Goal: Transaction & Acquisition: Book appointment/travel/reservation

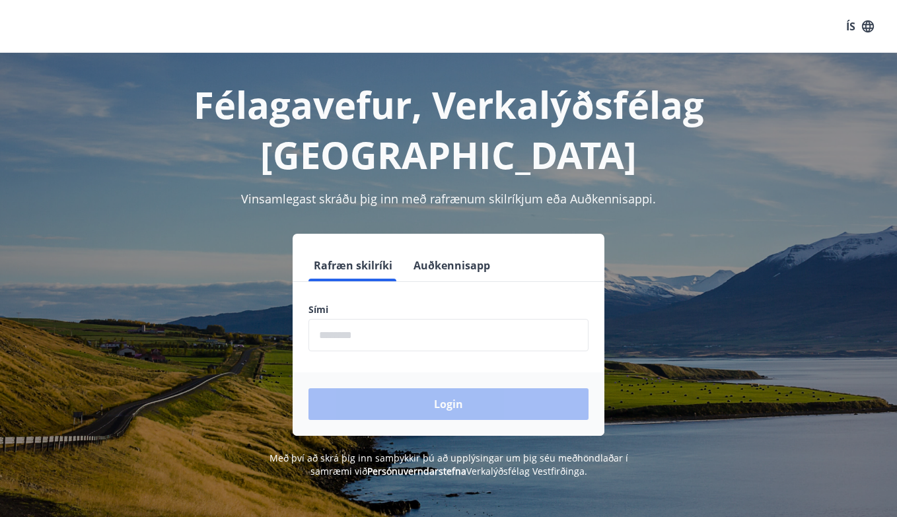
click at [454, 319] on input "phone" at bounding box center [448, 335] width 280 height 32
type input "********"
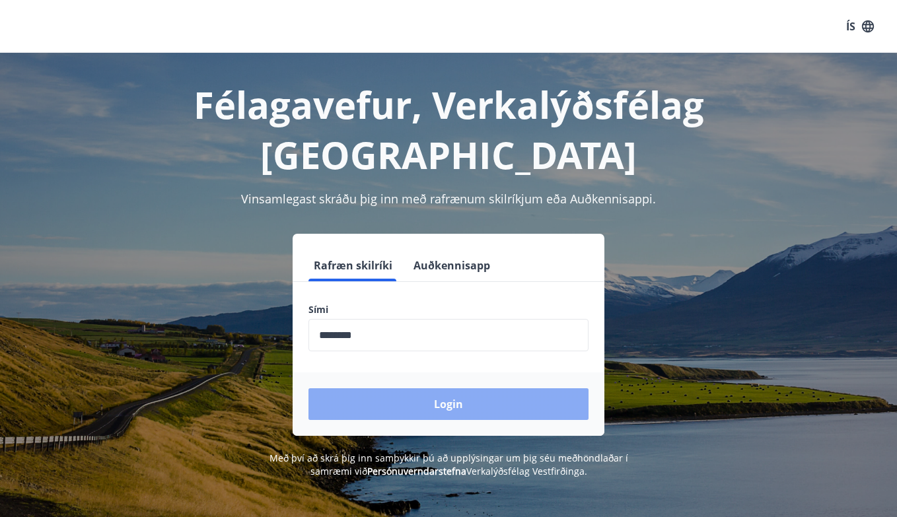
click at [423, 388] on button "Login" at bounding box center [448, 404] width 280 height 32
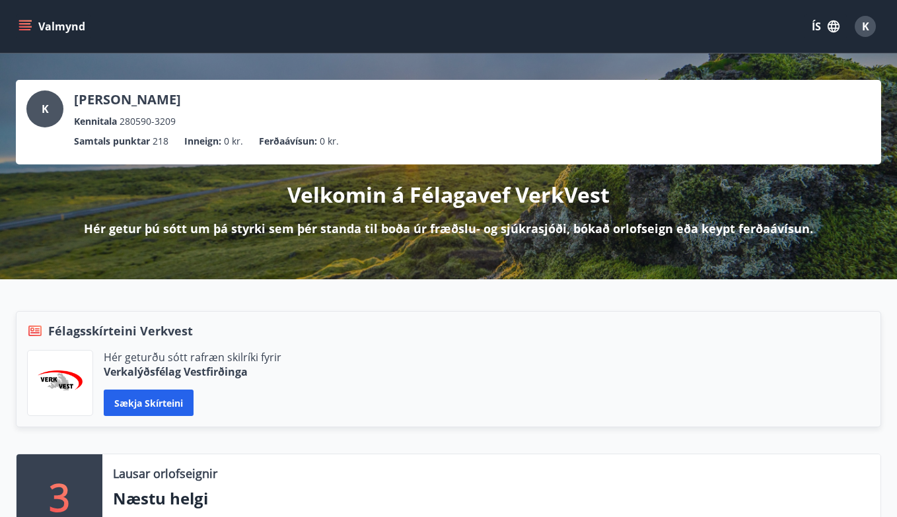
click at [22, 27] on icon "menu" at bounding box center [26, 26] width 15 height 1
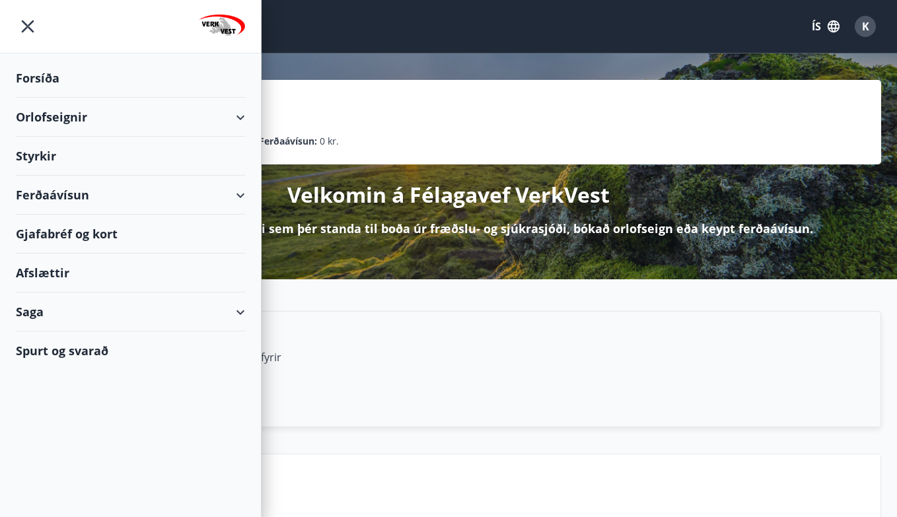
click at [230, 120] on div "Orlofseignir" at bounding box center [130, 117] width 229 height 39
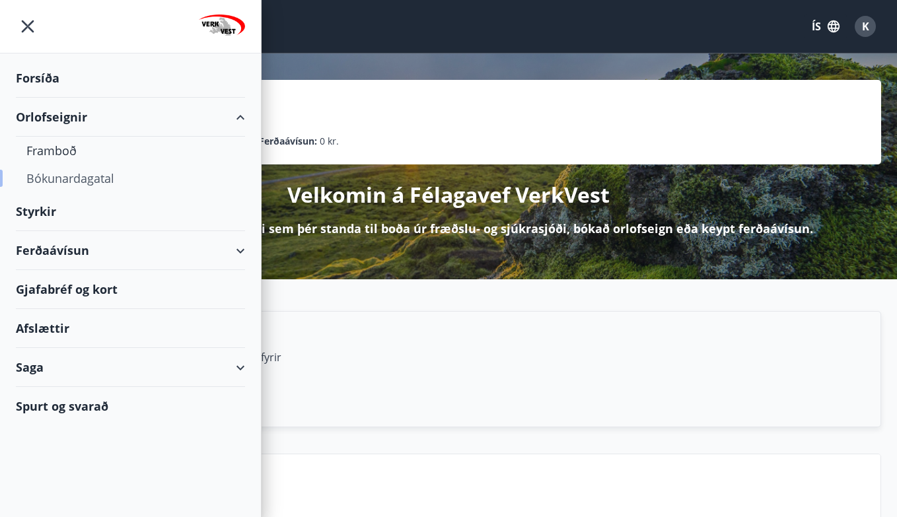
click at [71, 175] on div "Bókunardagatal" at bounding box center [130, 178] width 208 height 28
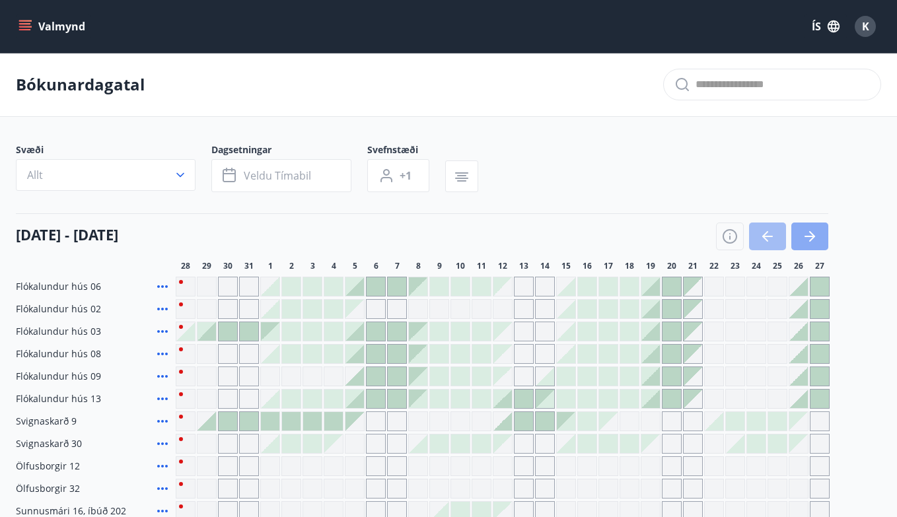
click at [816, 236] on icon "button" at bounding box center [810, 237] width 16 height 16
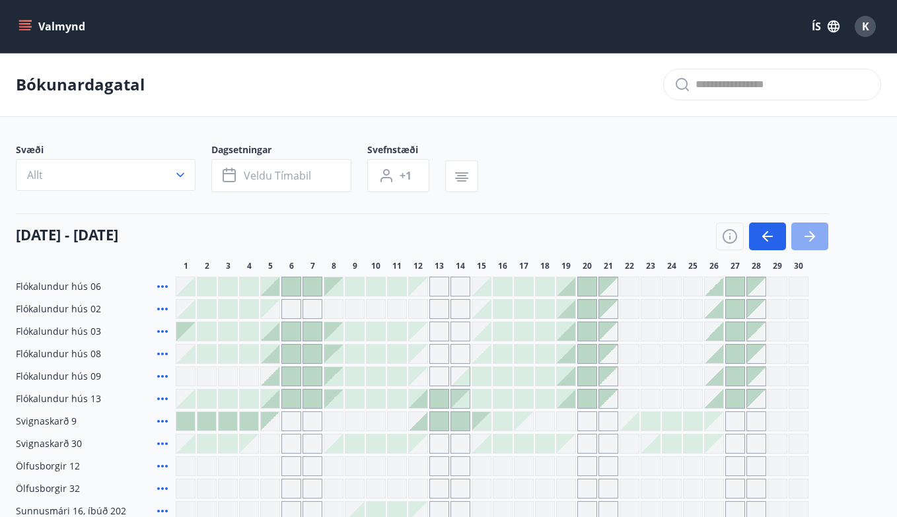
click at [816, 236] on icon "button" at bounding box center [810, 237] width 16 height 16
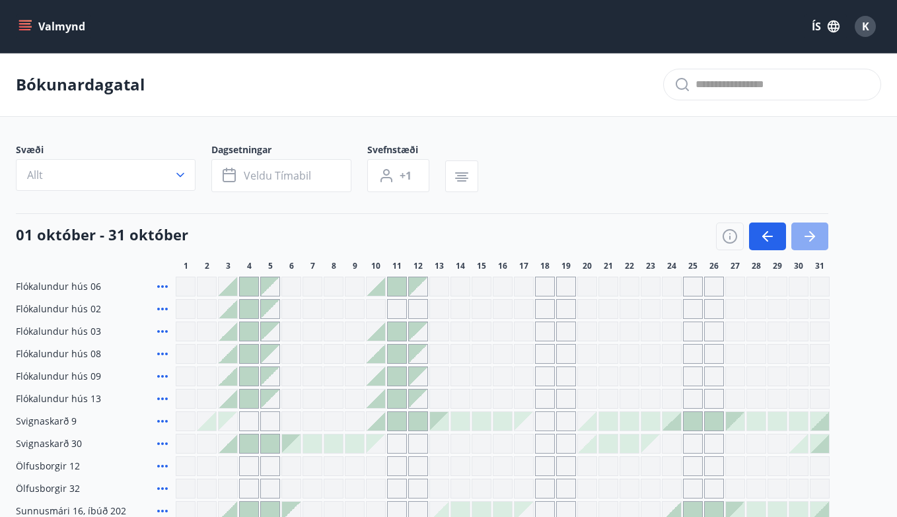
click at [816, 236] on icon "button" at bounding box center [810, 237] width 16 height 16
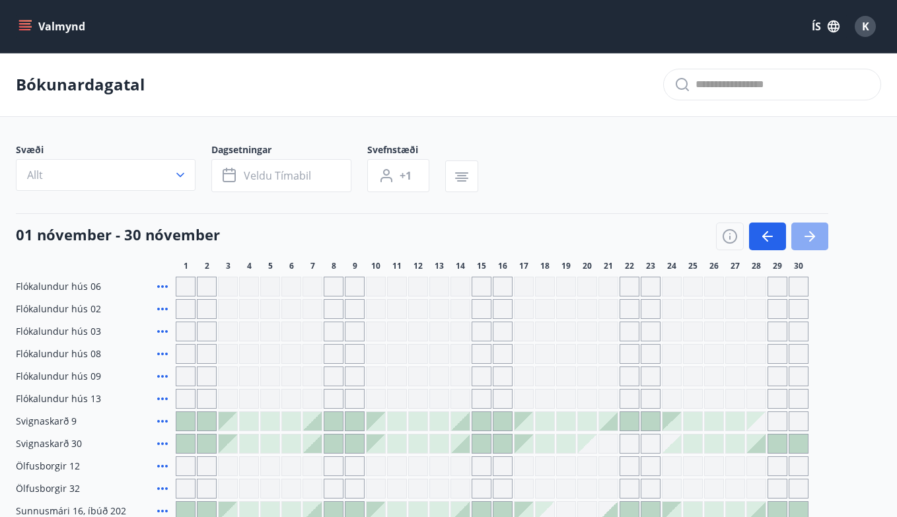
click at [816, 236] on icon "button" at bounding box center [810, 237] width 16 height 16
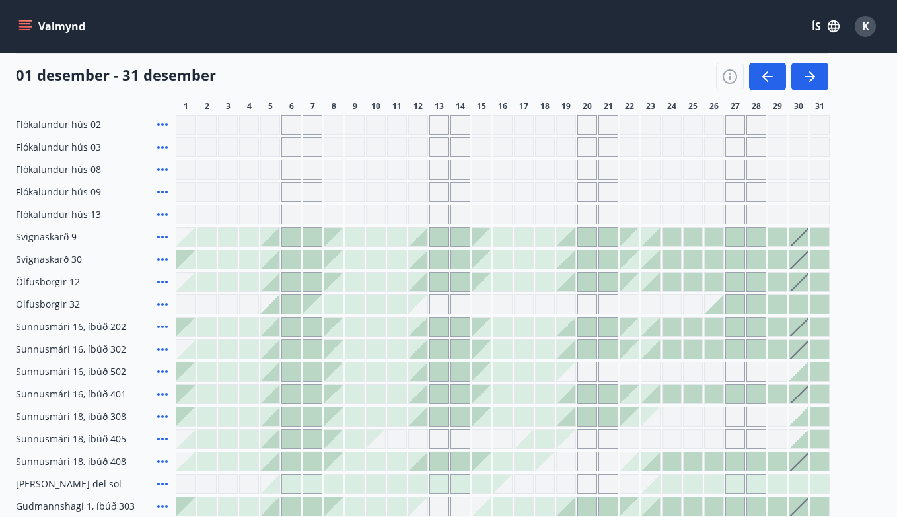
scroll to position [183, 0]
click at [342, 330] on div at bounding box center [333, 328] width 18 height 18
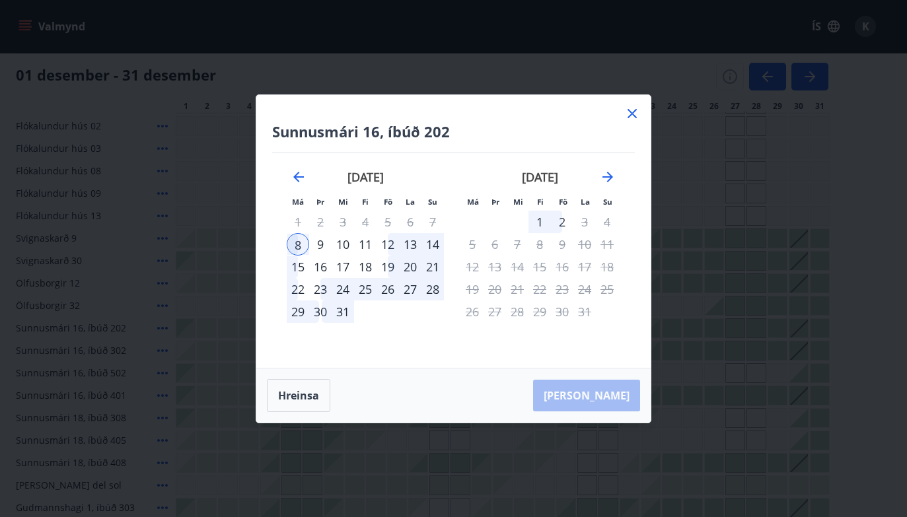
click at [388, 246] on div "12" at bounding box center [388, 244] width 22 height 22
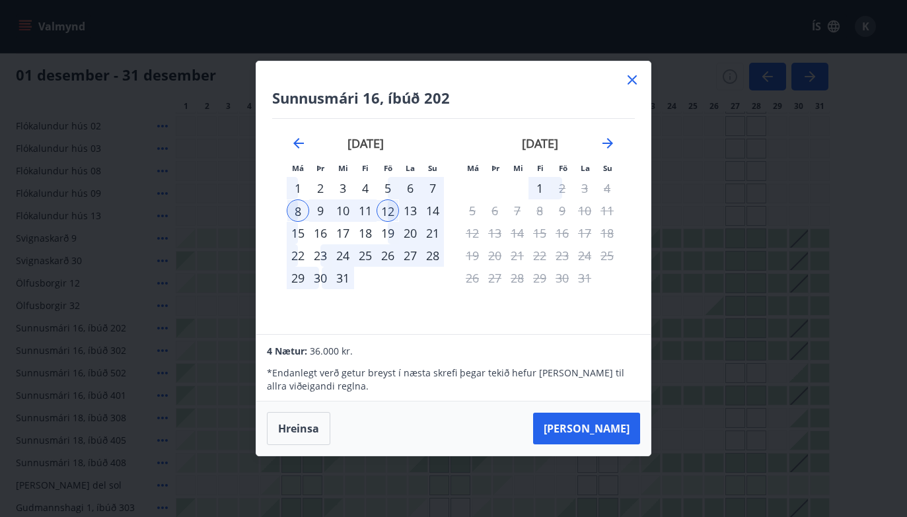
click at [631, 79] on icon at bounding box center [632, 79] width 9 height 9
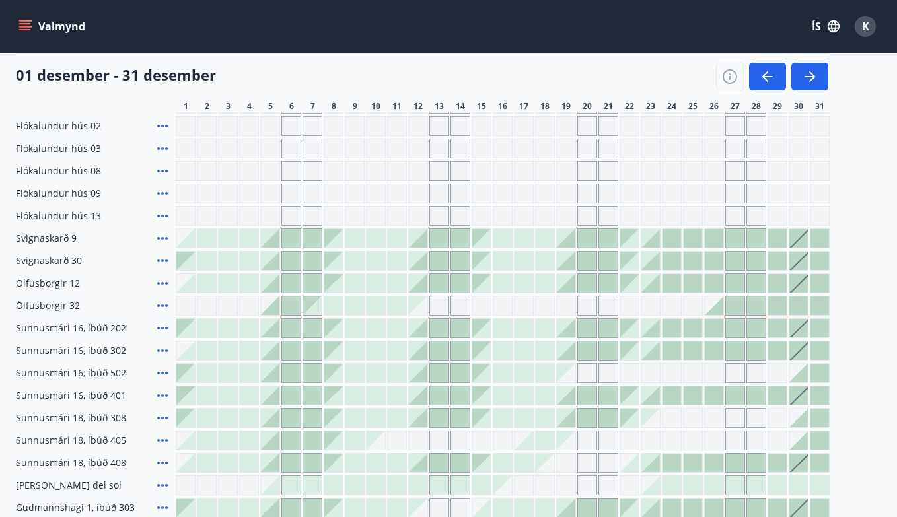
click at [355, 330] on div at bounding box center [354, 328] width 18 height 18
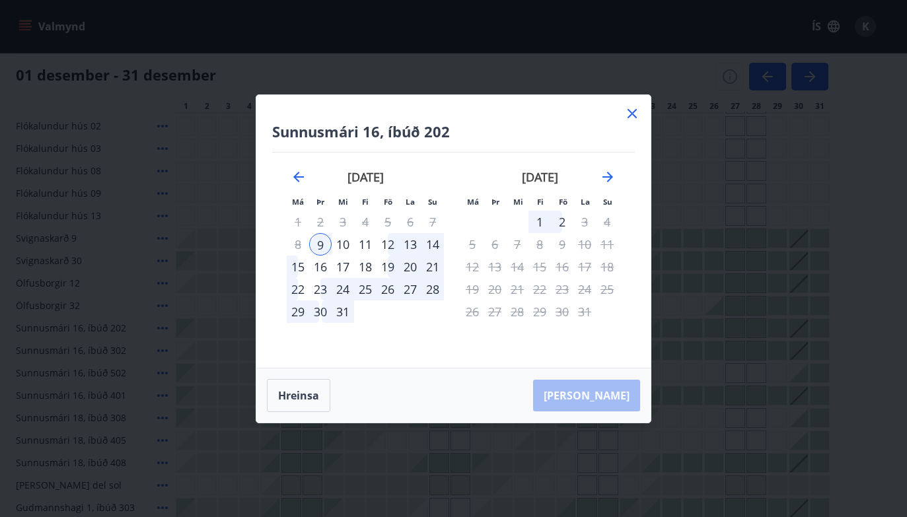
click at [635, 108] on icon at bounding box center [632, 114] width 16 height 16
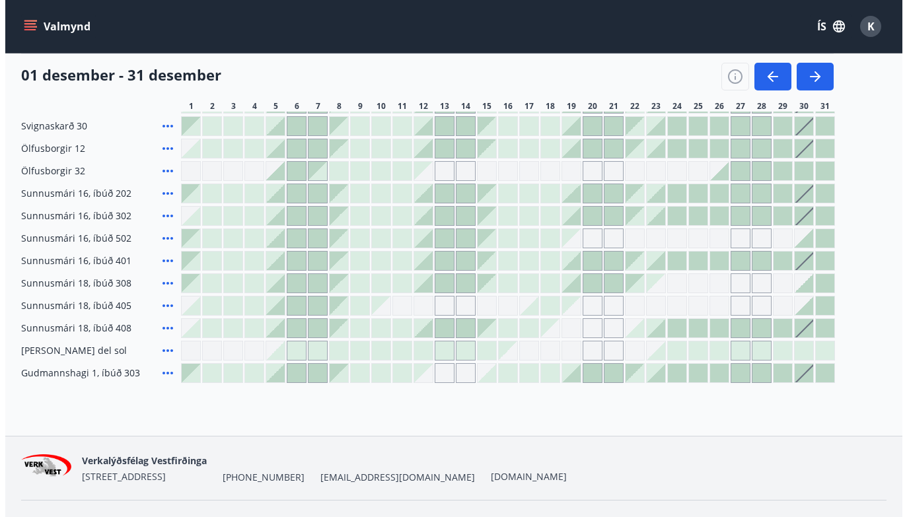
scroll to position [347, 0]
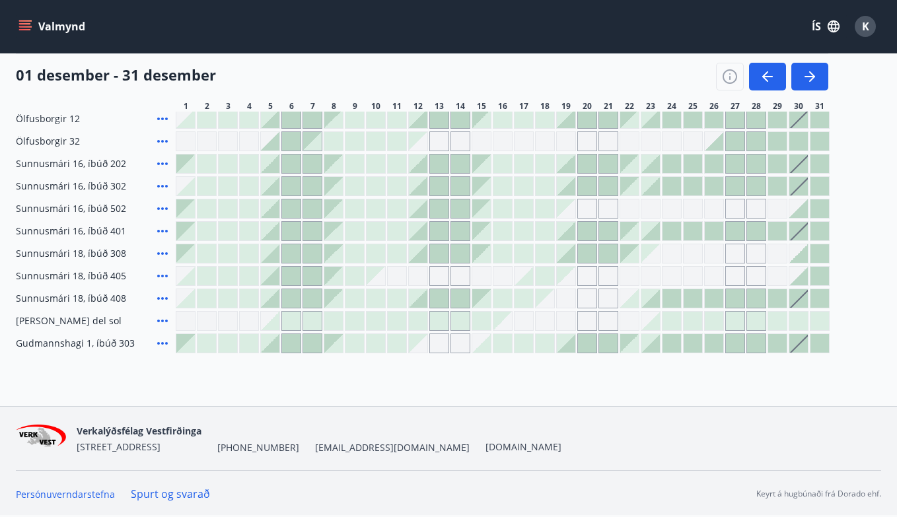
click at [335, 304] on div at bounding box center [333, 298] width 18 height 18
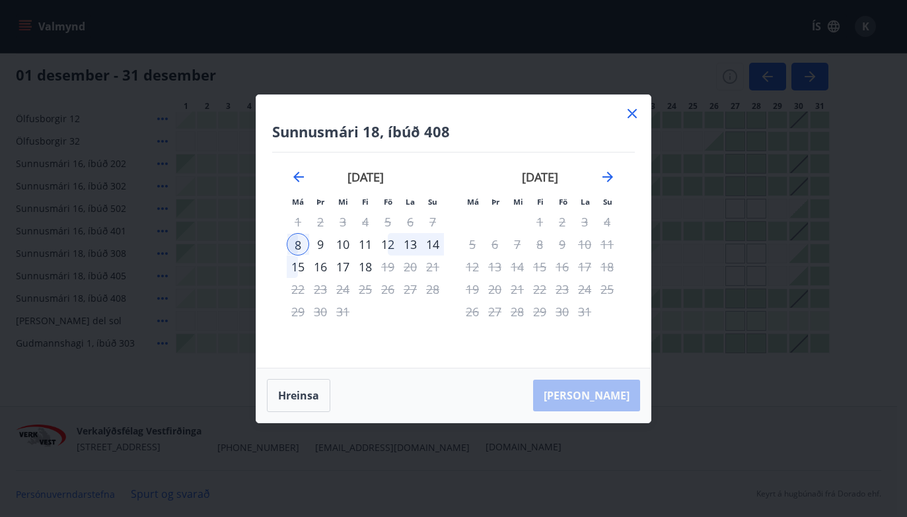
click at [390, 244] on div "12" at bounding box center [388, 244] width 22 height 22
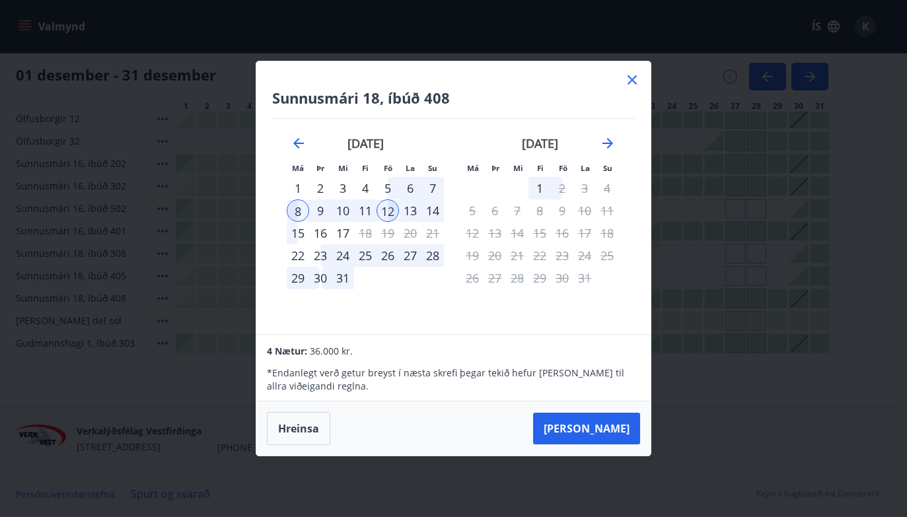
click at [631, 72] on icon at bounding box center [632, 80] width 16 height 16
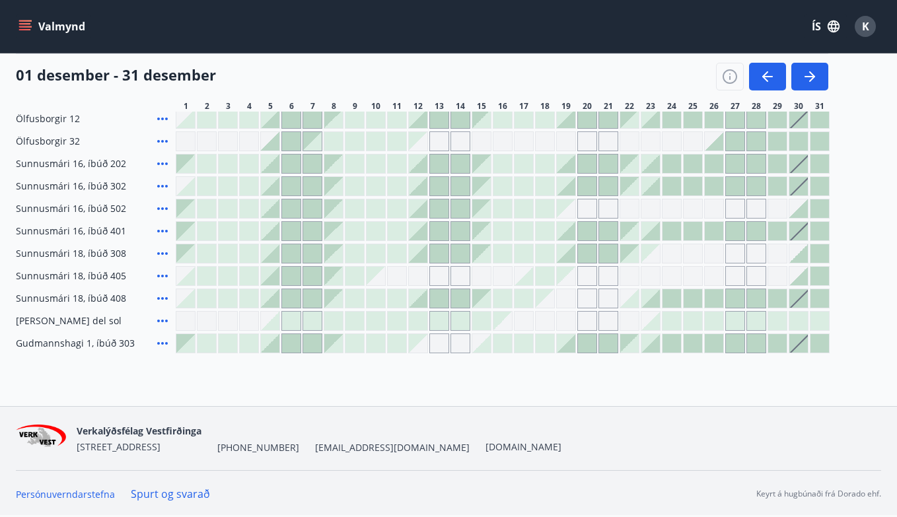
click at [338, 261] on div at bounding box center [333, 253] width 18 height 18
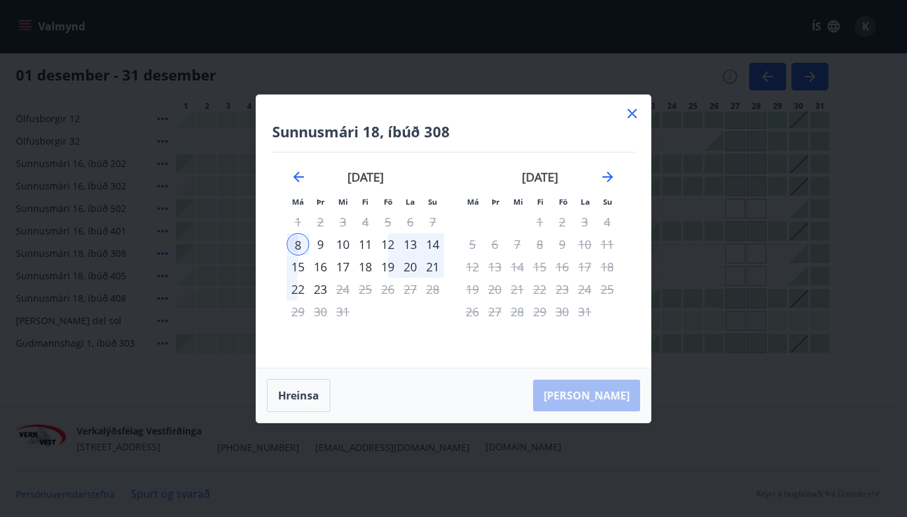
click at [388, 243] on div "12" at bounding box center [388, 244] width 22 height 22
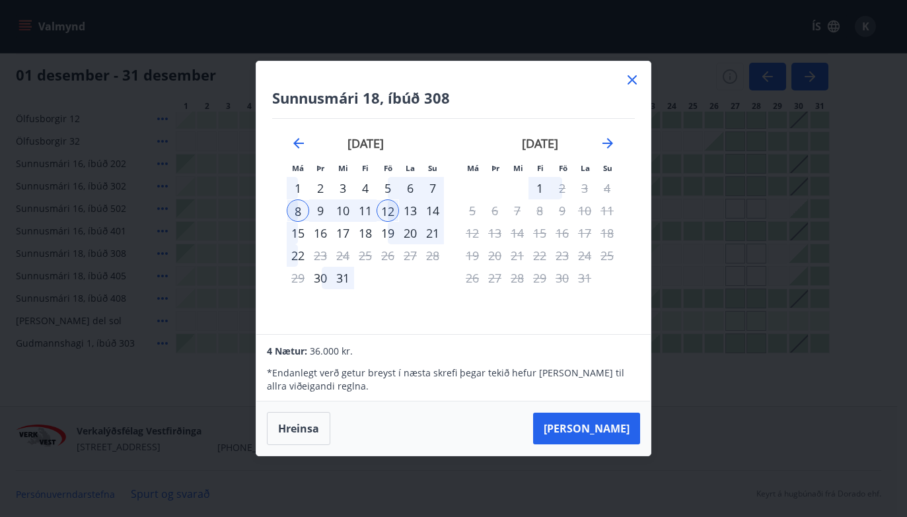
click at [630, 80] on icon at bounding box center [632, 80] width 16 height 16
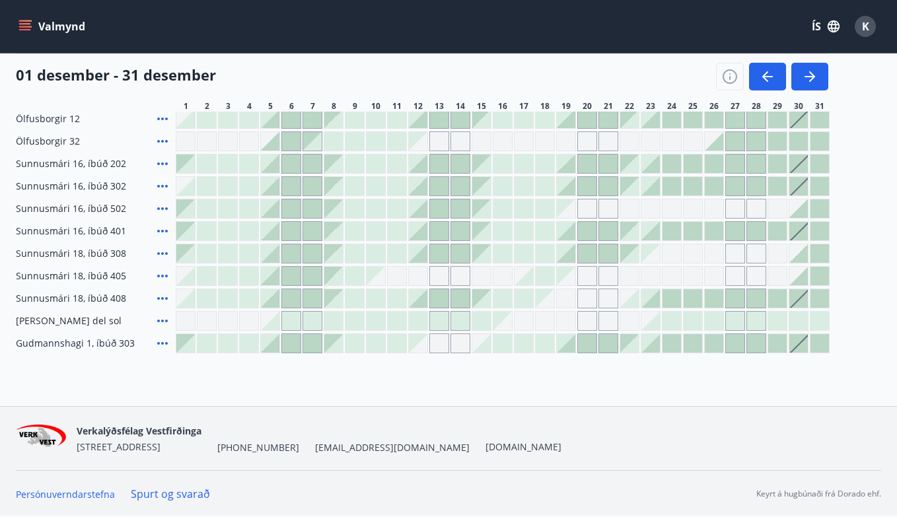
click at [342, 211] on div at bounding box center [333, 208] width 18 height 18
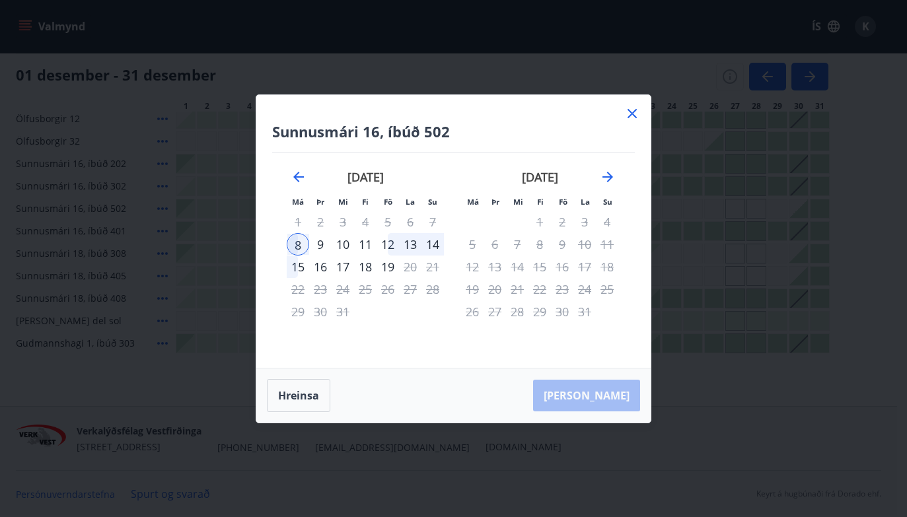
click at [390, 240] on div "12" at bounding box center [388, 244] width 22 height 22
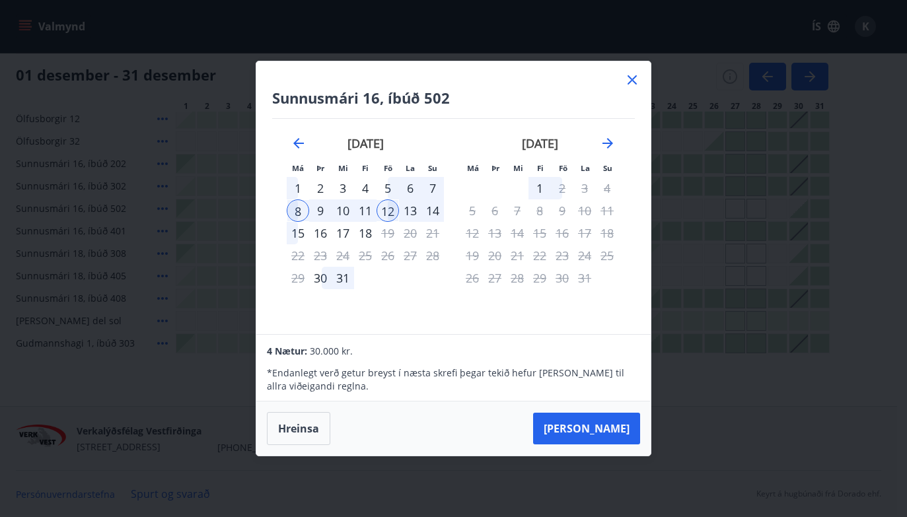
click at [634, 81] on icon at bounding box center [632, 79] width 9 height 9
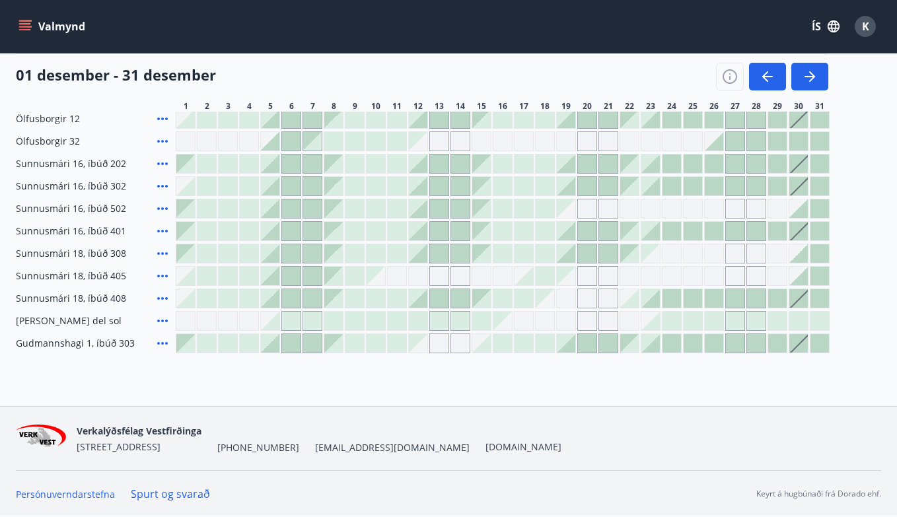
click at [336, 213] on div at bounding box center [333, 208] width 18 height 18
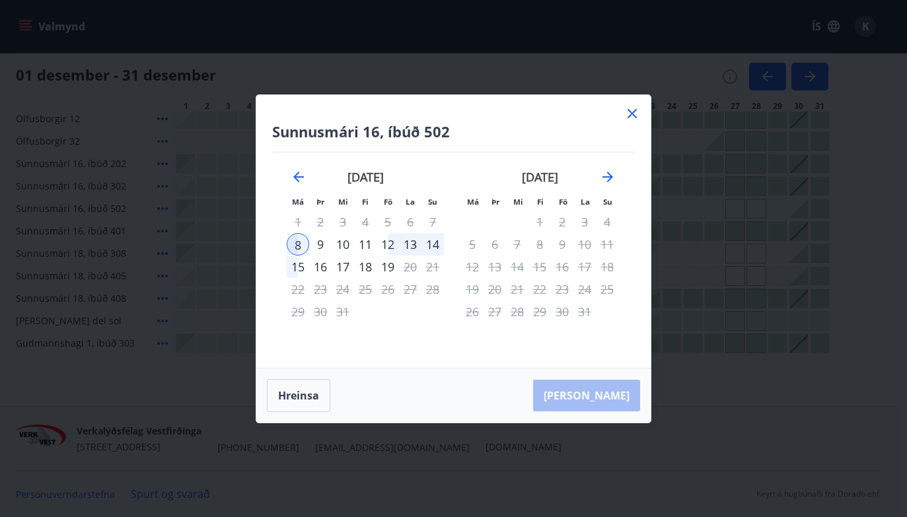
click at [390, 243] on div "12" at bounding box center [388, 244] width 22 height 22
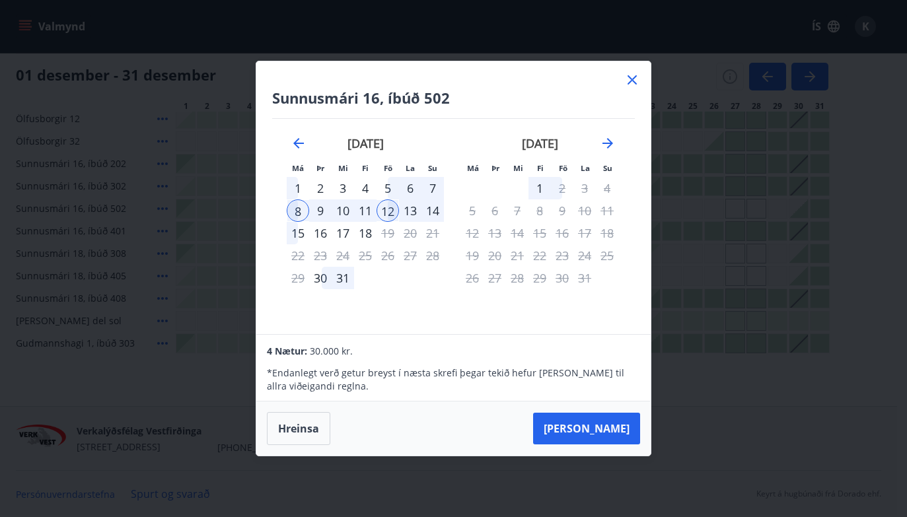
click at [633, 81] on icon at bounding box center [632, 79] width 9 height 9
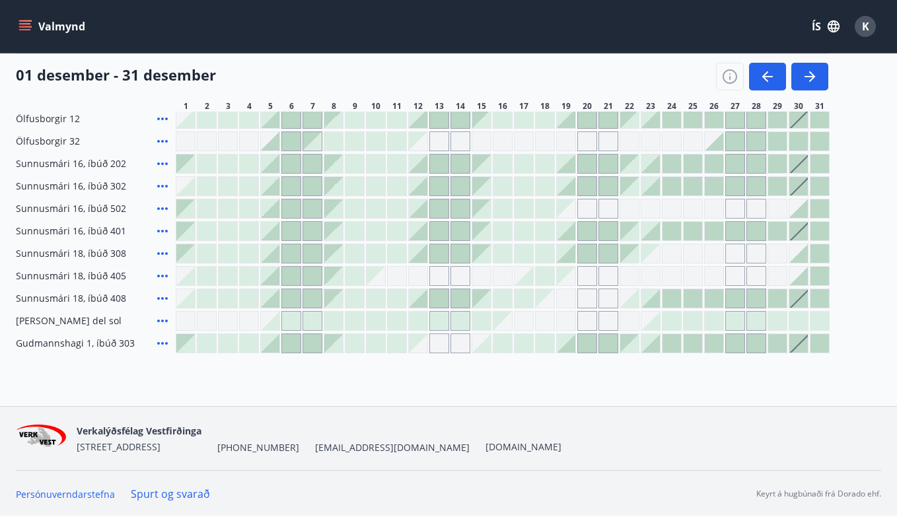
click at [335, 192] on div at bounding box center [333, 186] width 18 height 18
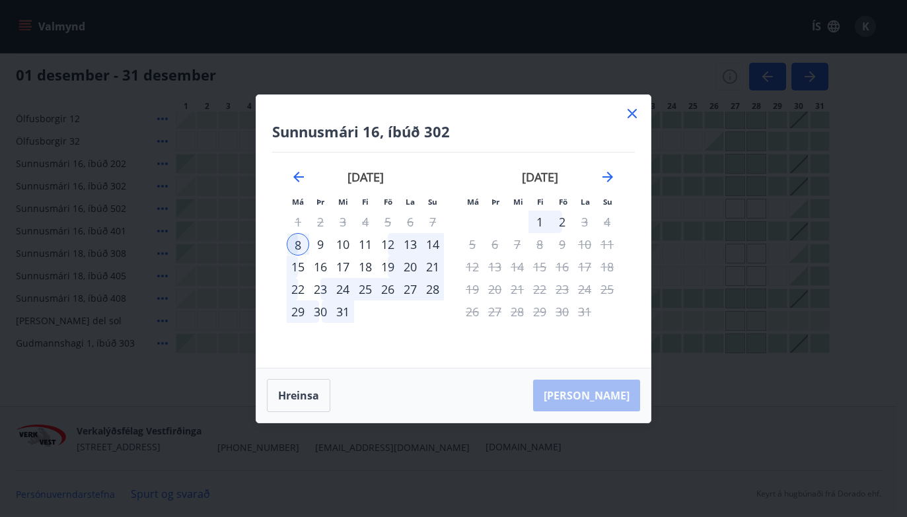
click at [392, 243] on div "12" at bounding box center [388, 244] width 22 height 22
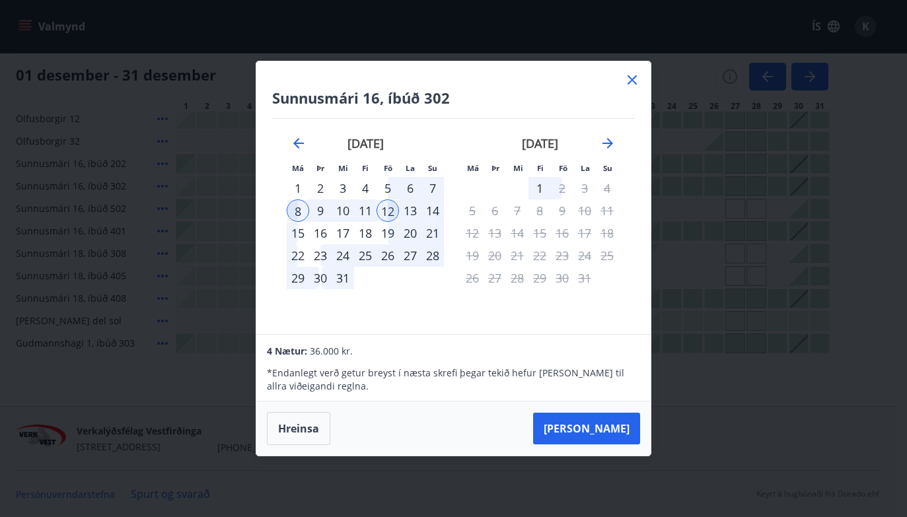
click at [631, 79] on icon at bounding box center [632, 79] width 9 height 9
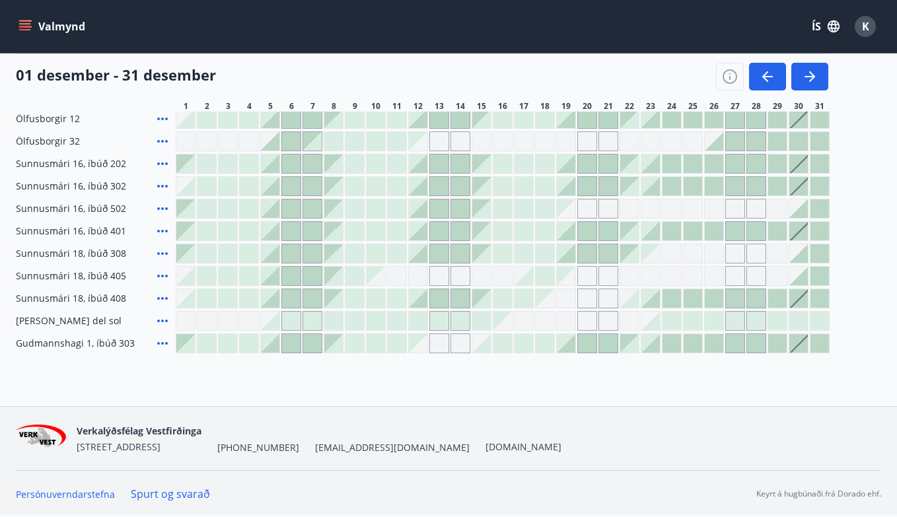
click at [336, 214] on div at bounding box center [333, 208] width 18 height 18
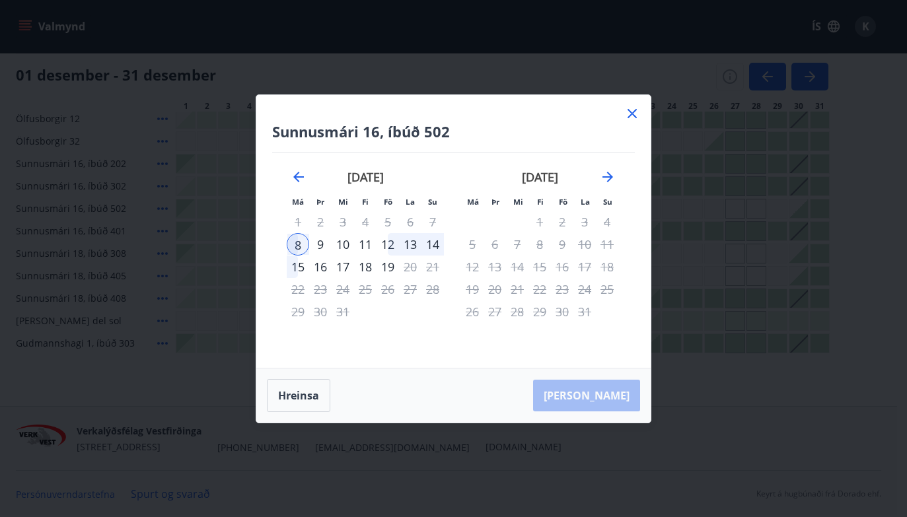
click at [390, 247] on div "12" at bounding box center [388, 244] width 22 height 22
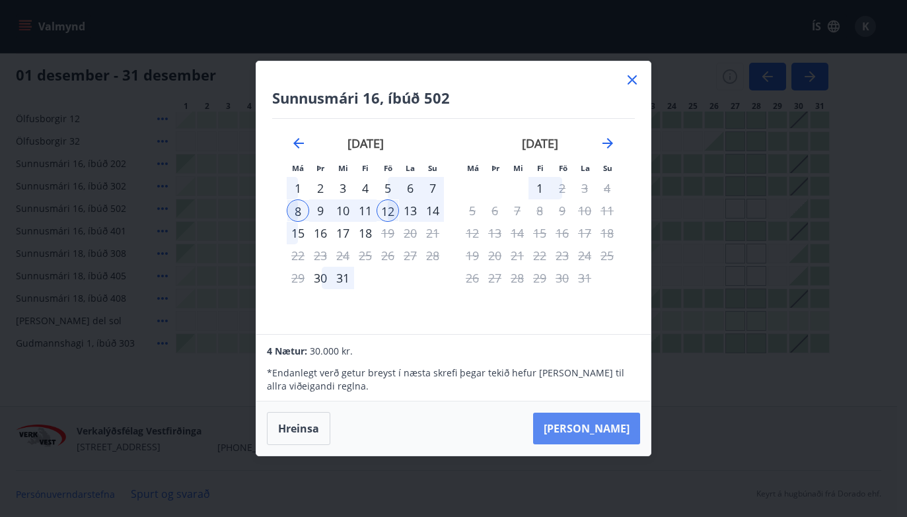
click at [613, 427] on button "[PERSON_NAME]" at bounding box center [586, 429] width 107 height 32
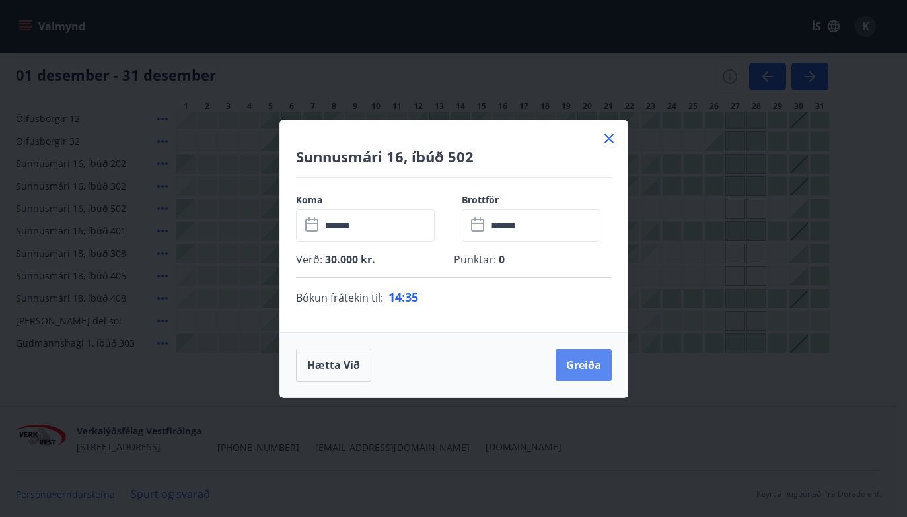
click at [583, 372] on button "Greiða" at bounding box center [584, 365] width 56 height 32
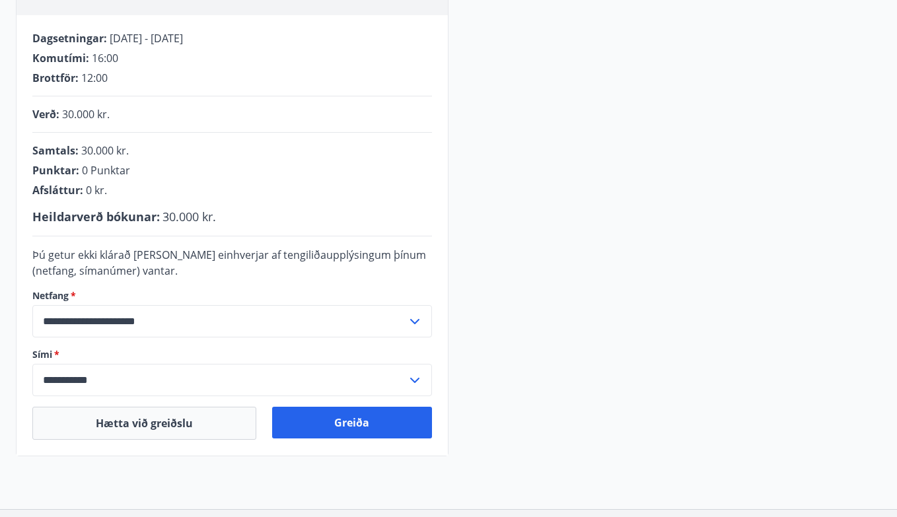
scroll to position [299, 0]
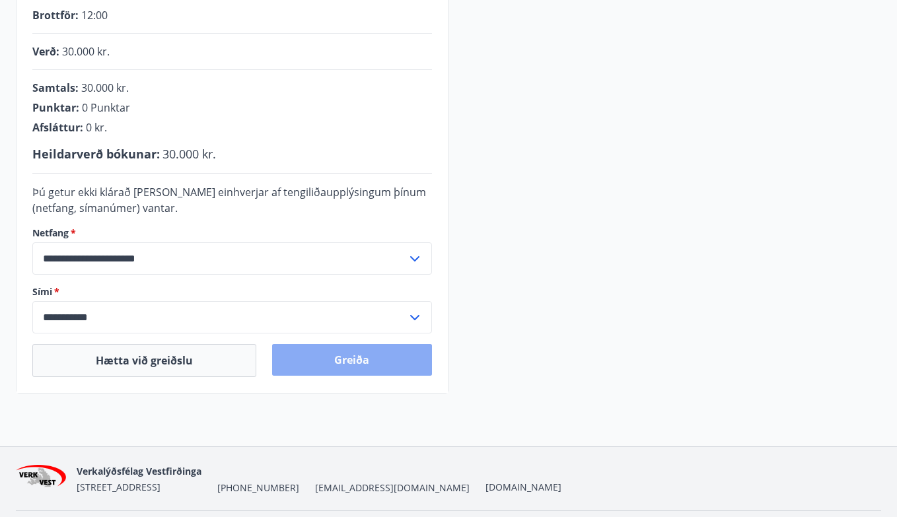
click at [322, 352] on button "Greiða" at bounding box center [352, 360] width 161 height 32
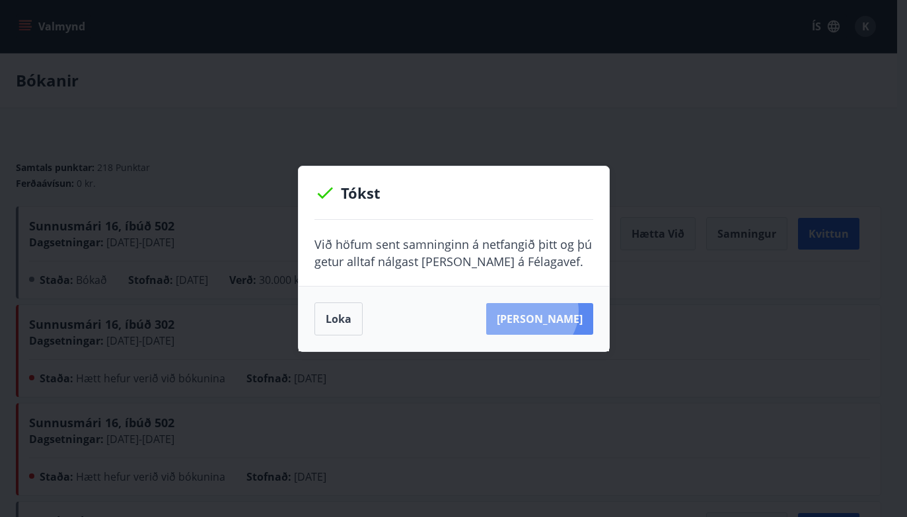
click at [551, 312] on button "Sjá samning" at bounding box center [539, 319] width 107 height 32
click at [545, 315] on button "Sjá samning" at bounding box center [539, 319] width 107 height 32
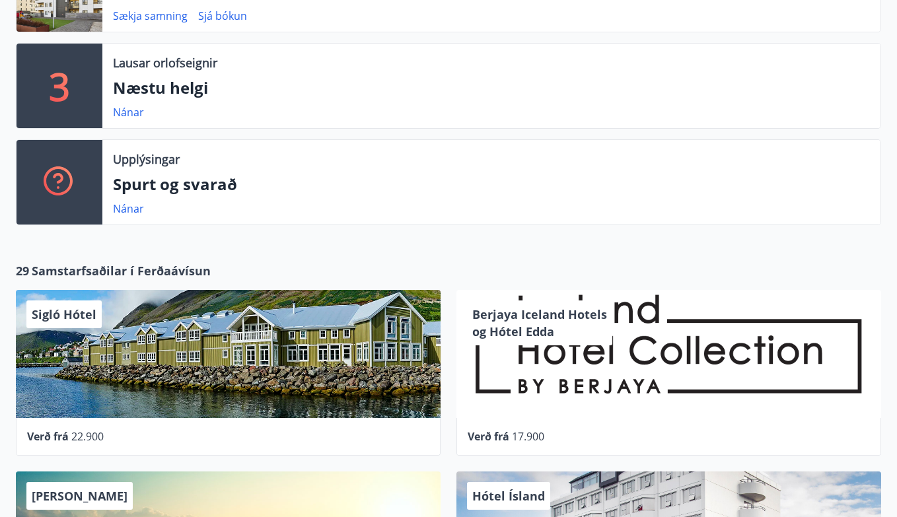
scroll to position [421, 0]
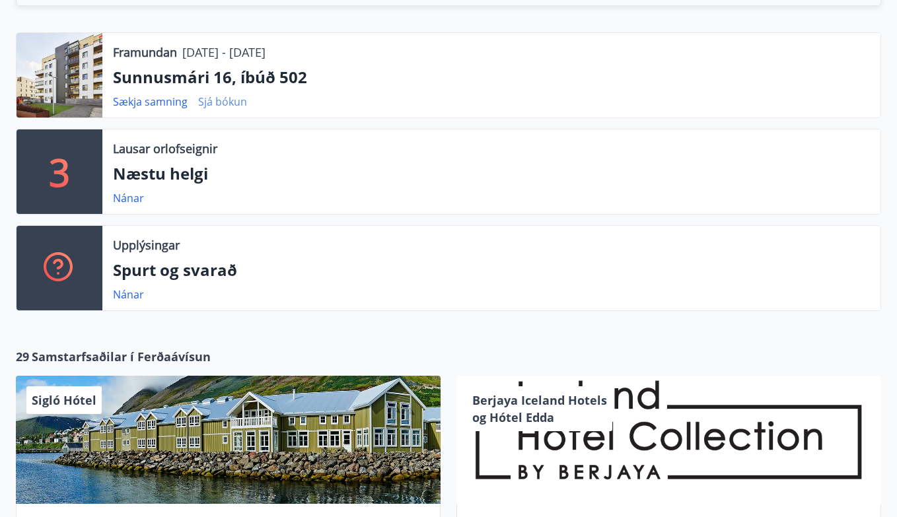
click at [219, 104] on link "Sjá bókun" at bounding box center [222, 101] width 49 height 15
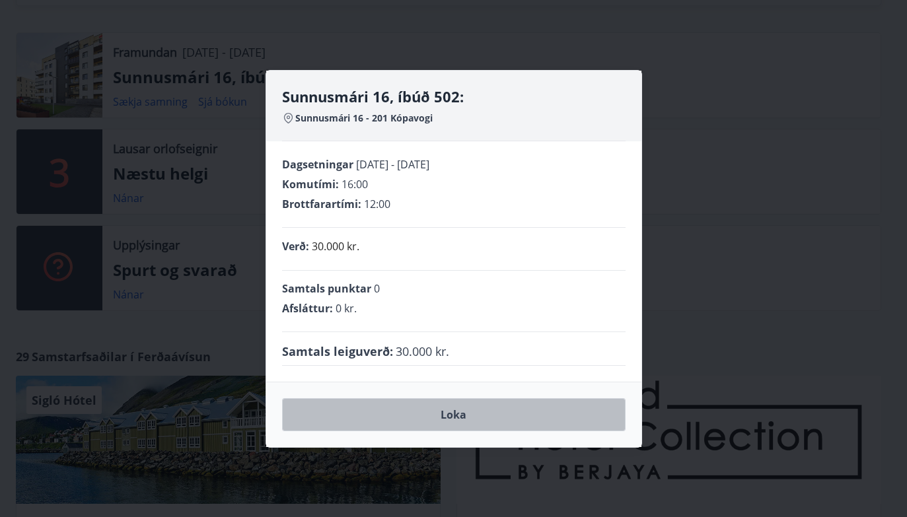
click at [411, 414] on button "Loka" at bounding box center [453, 414] width 343 height 33
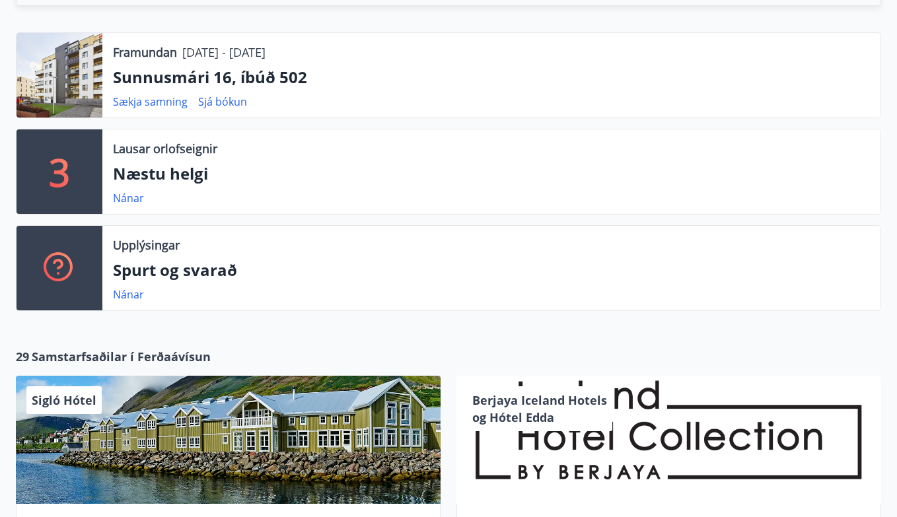
scroll to position [0, 0]
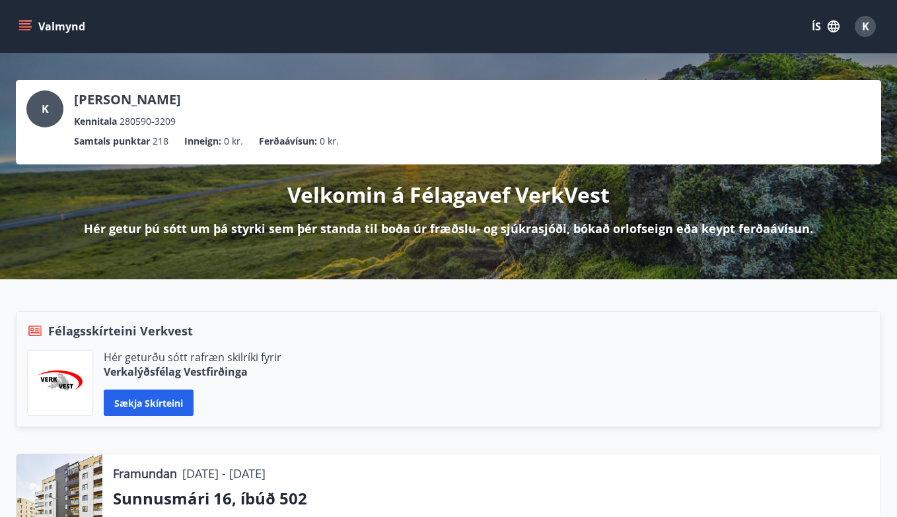
click at [24, 24] on icon "menu" at bounding box center [25, 23] width 12 height 1
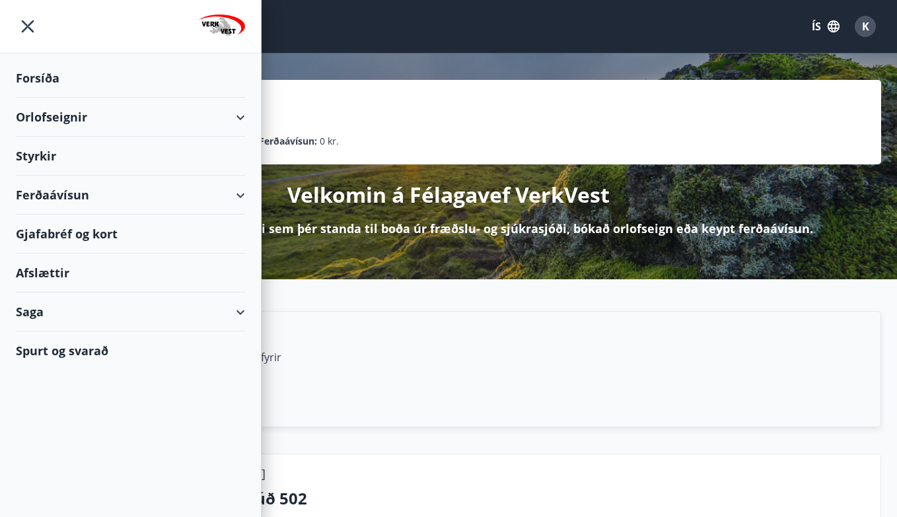
click at [227, 122] on div "Orlofseignir" at bounding box center [130, 117] width 229 height 39
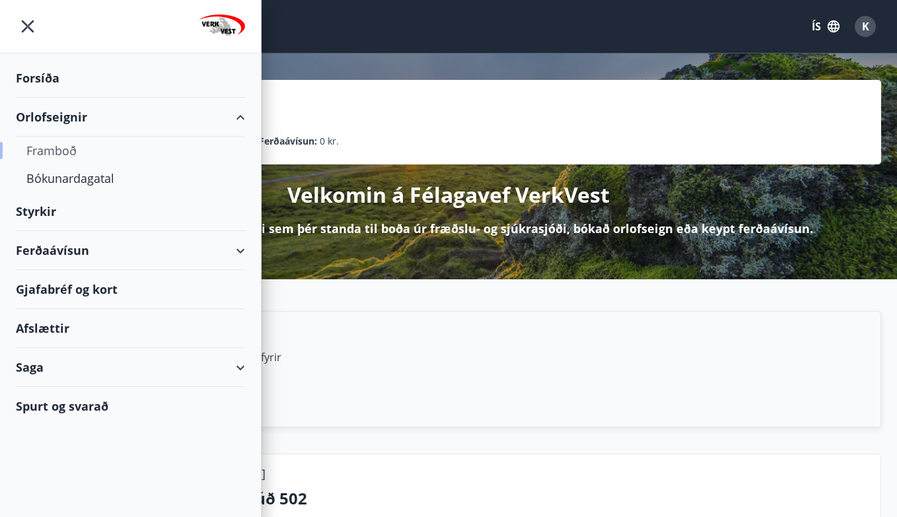
click at [53, 144] on div "Framboð" at bounding box center [130, 151] width 208 height 28
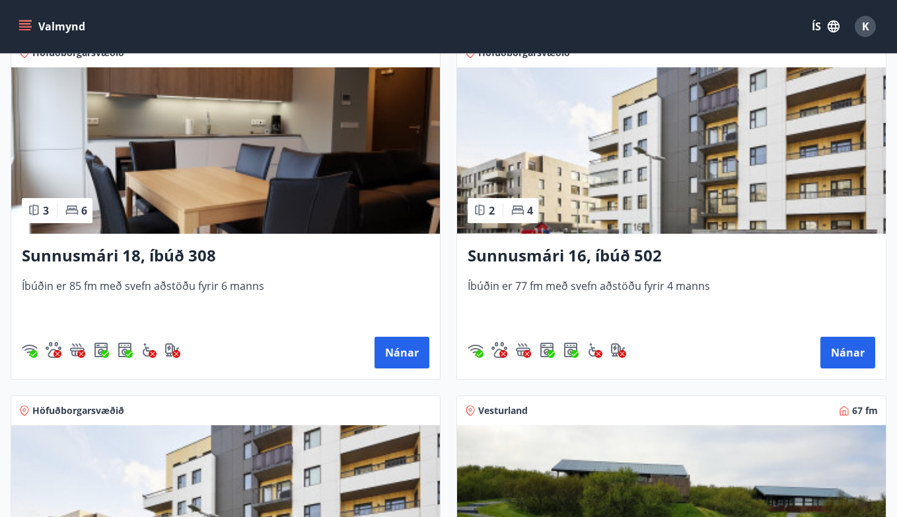
scroll to position [618, 0]
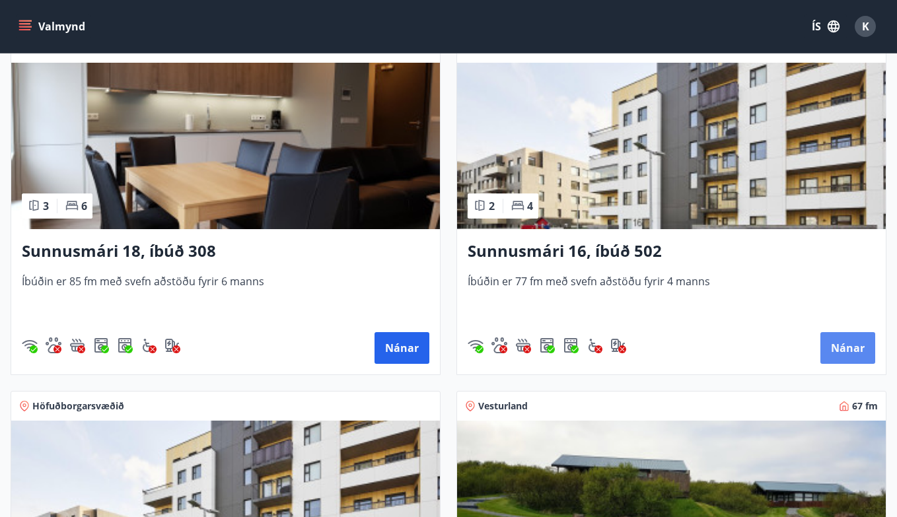
click at [861, 338] on button "Nánar" at bounding box center [847, 348] width 55 height 32
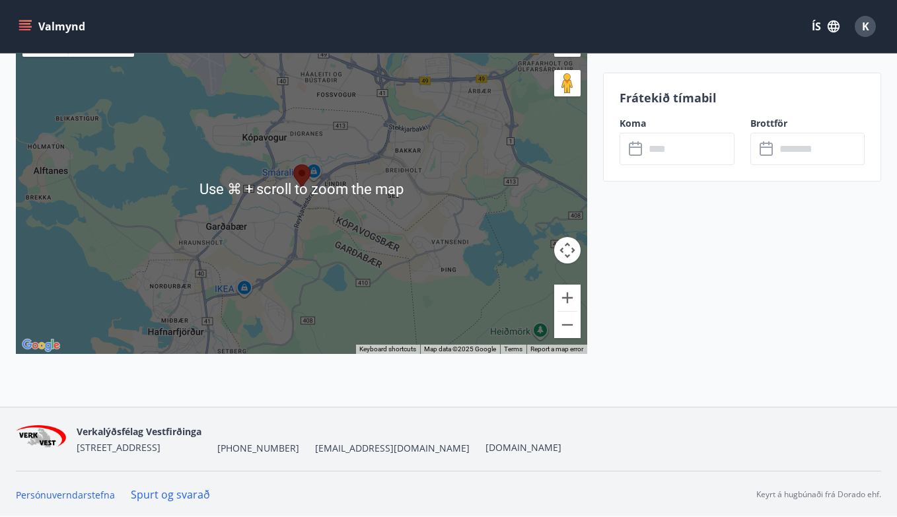
scroll to position [1871, 0]
